Goal: Task Accomplishment & Management: Manage account settings

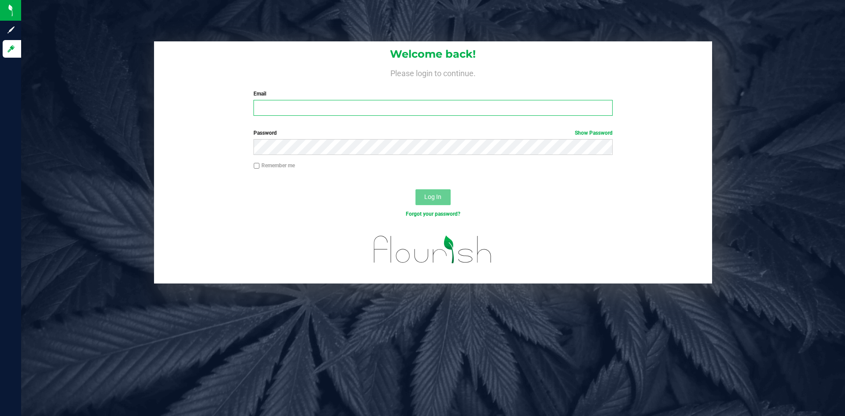
type input "joe@valleyjane.com"
click at [432, 199] on span "Log In" at bounding box center [432, 196] width 17 height 7
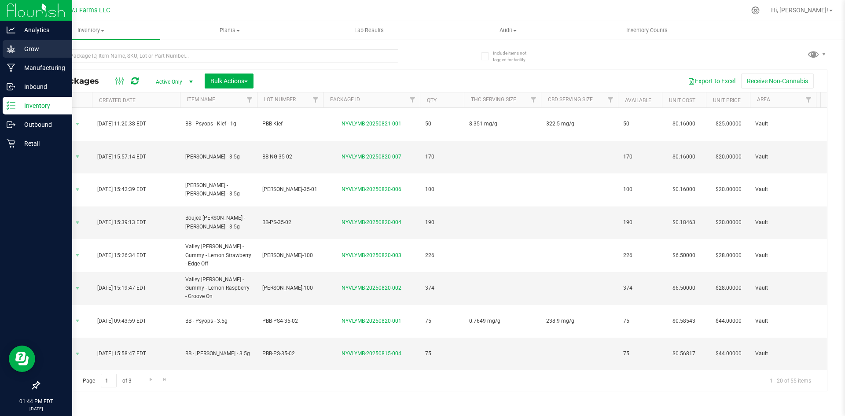
click at [27, 56] on div "Grow" at bounding box center [38, 49] width 70 height 18
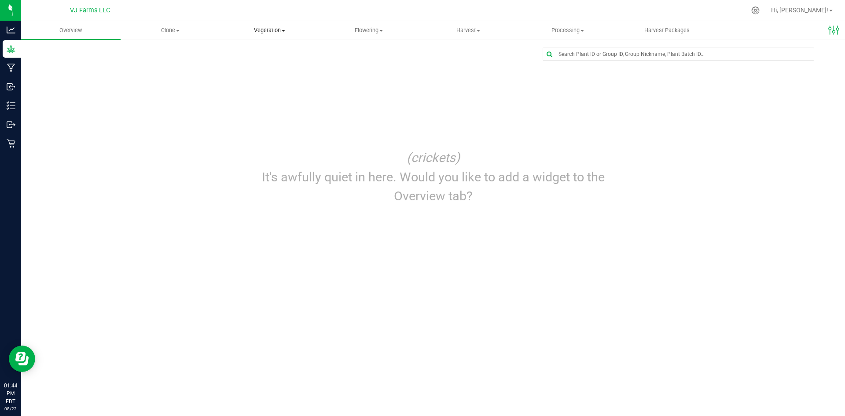
click at [250, 32] on span "Vegetation" at bounding box center [269, 30] width 99 height 8
click at [256, 70] on li "Mother groups" at bounding box center [269, 74] width 99 height 11
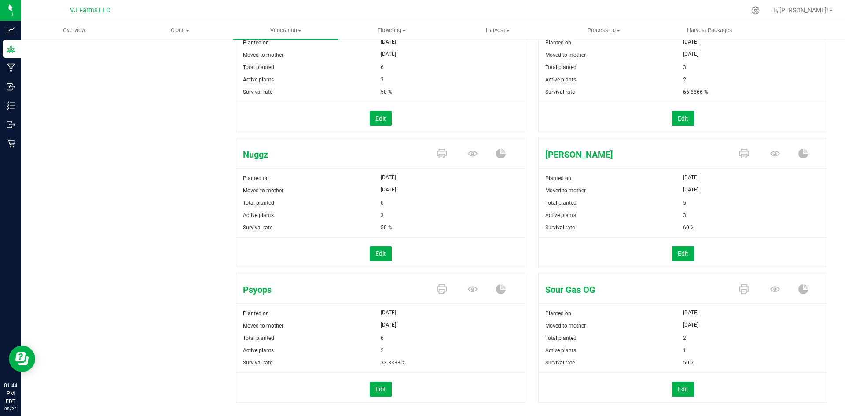
scroll to position [573, 0]
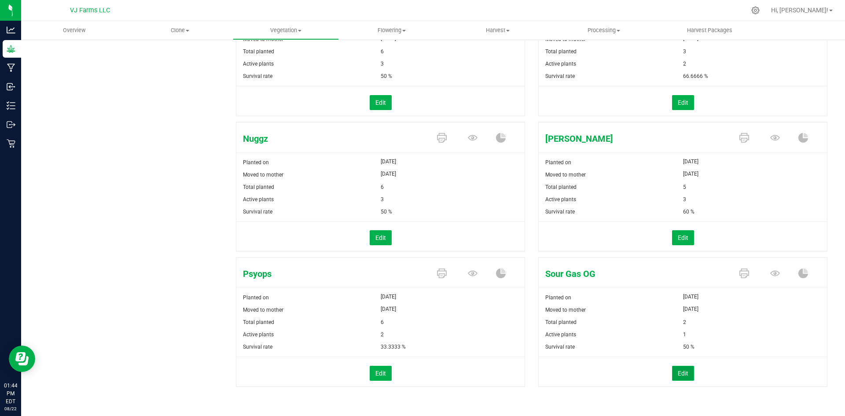
click at [675, 370] on button "Edit" at bounding box center [683, 373] width 22 height 15
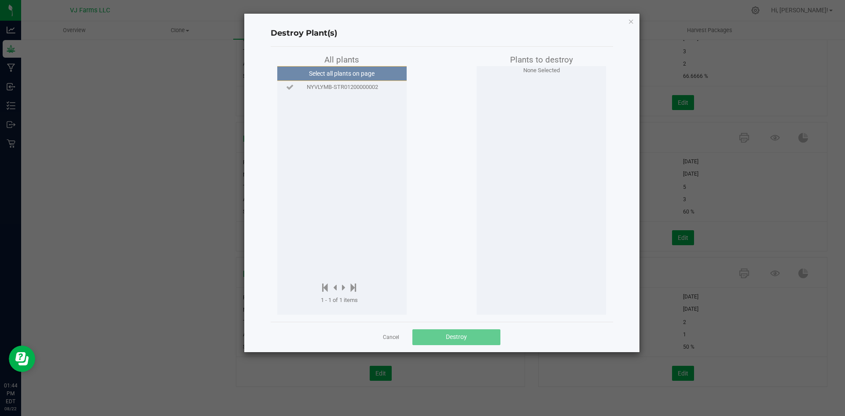
click at [332, 84] on span "NYVLYMB-STR01200000002" at bounding box center [342, 87] width 71 height 9
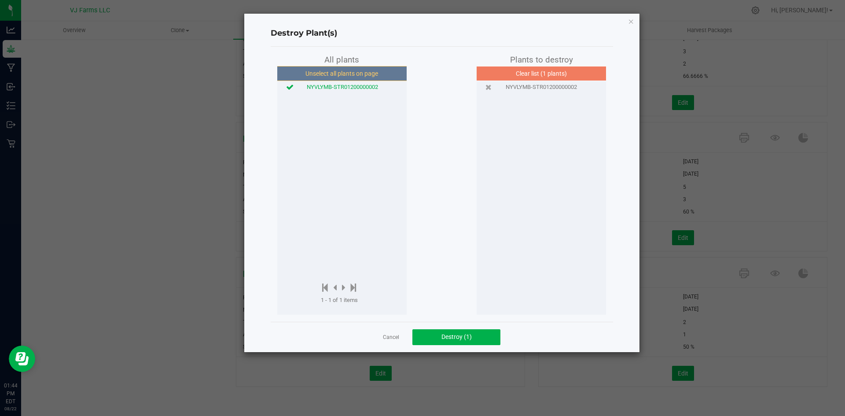
click at [523, 84] on span "NYVLYMB-STR01200000002" at bounding box center [540, 87] width 71 height 9
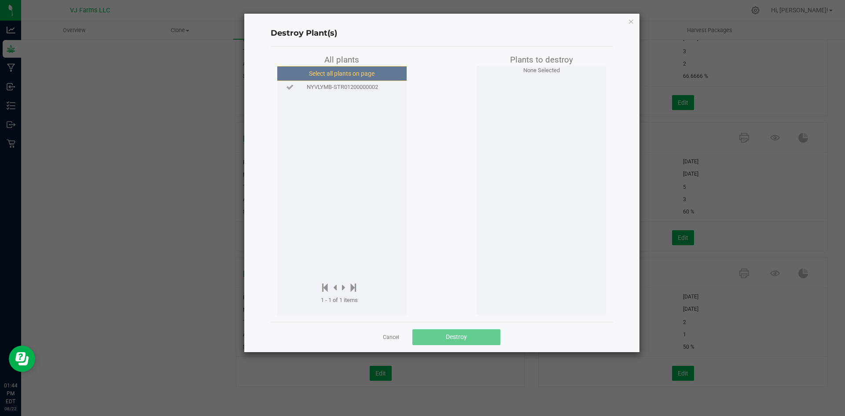
drag, startPoint x: 341, startPoint y: 76, endPoint x: 343, endPoint y: 81, distance: 5.0
click at [341, 76] on button "Select all plants on page" at bounding box center [342, 73] width 134 height 15
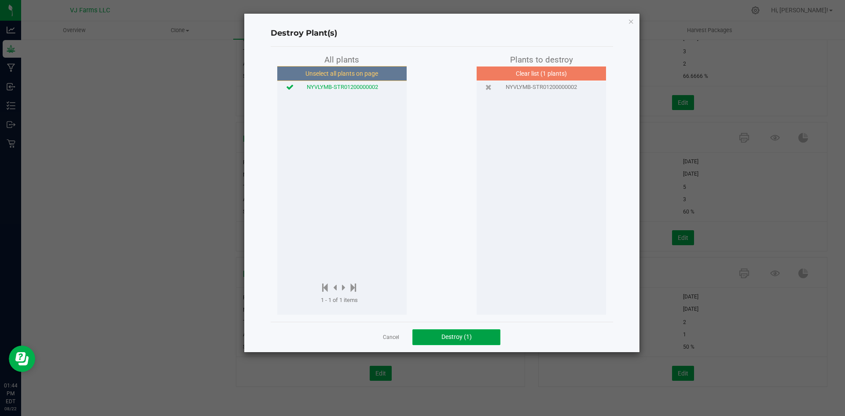
click at [473, 337] on button "Destroy (1)" at bounding box center [456, 337] width 88 height 16
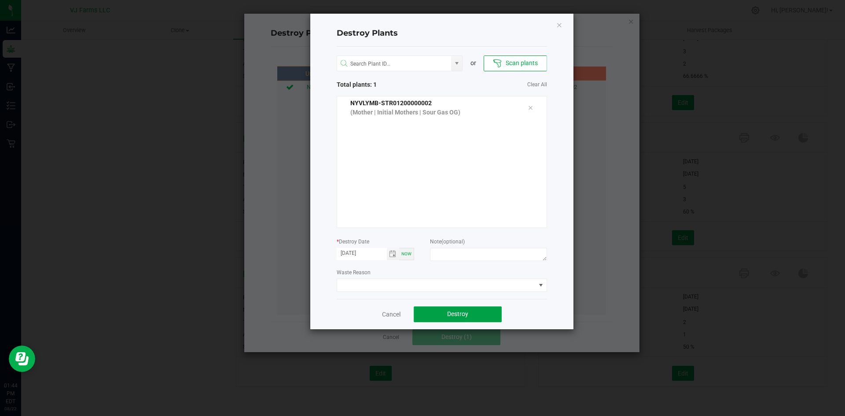
click at [444, 321] on button "Destroy" at bounding box center [458, 314] width 88 height 16
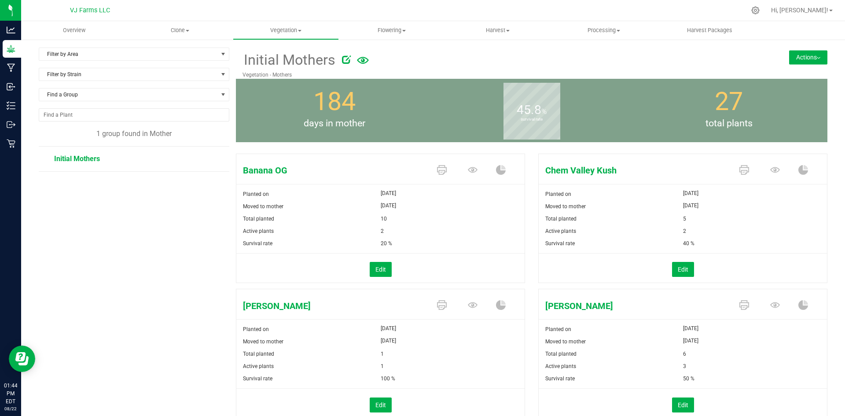
drag, startPoint x: 145, startPoint y: 45, endPoint x: 150, endPoint y: 42, distance: 5.7
click at [165, 35] on uib-tab-heading "Clone Create plants Cloning groups Cloning plants Apply to plants" at bounding box center [180, 31] width 105 height 18
click at [170, 65] on span "Cloning groups" at bounding box center [160, 63] width 66 height 7
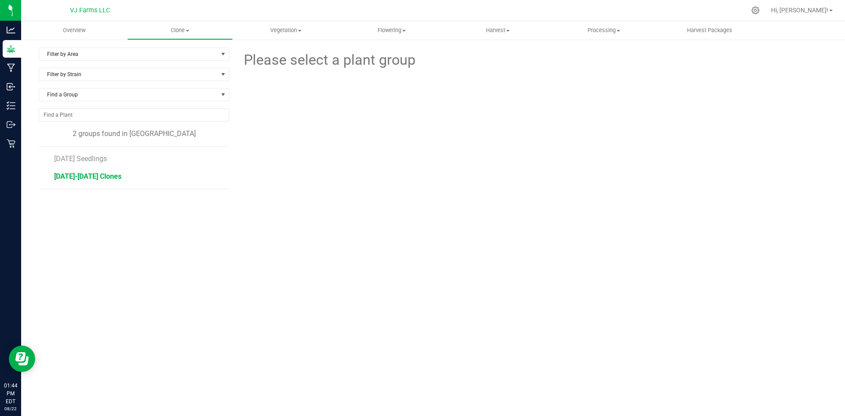
click at [118, 178] on span "[DATE]-[DATE] Clones" at bounding box center [87, 176] width 67 height 8
